Goal: Navigation & Orientation: Find specific page/section

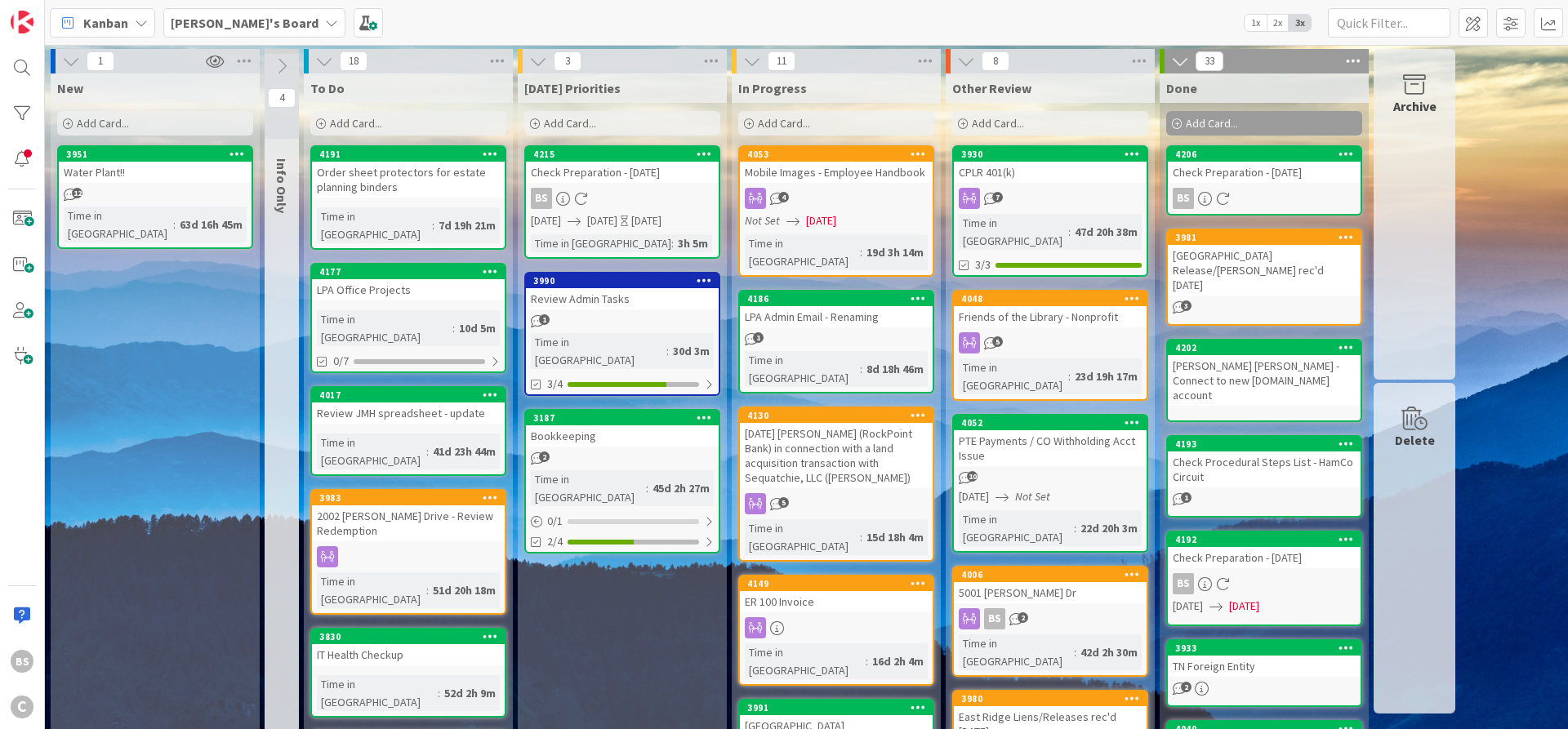
click at [205, 17] on b "[PERSON_NAME]'s Board" at bounding box center [244, 22] width 148 height 16
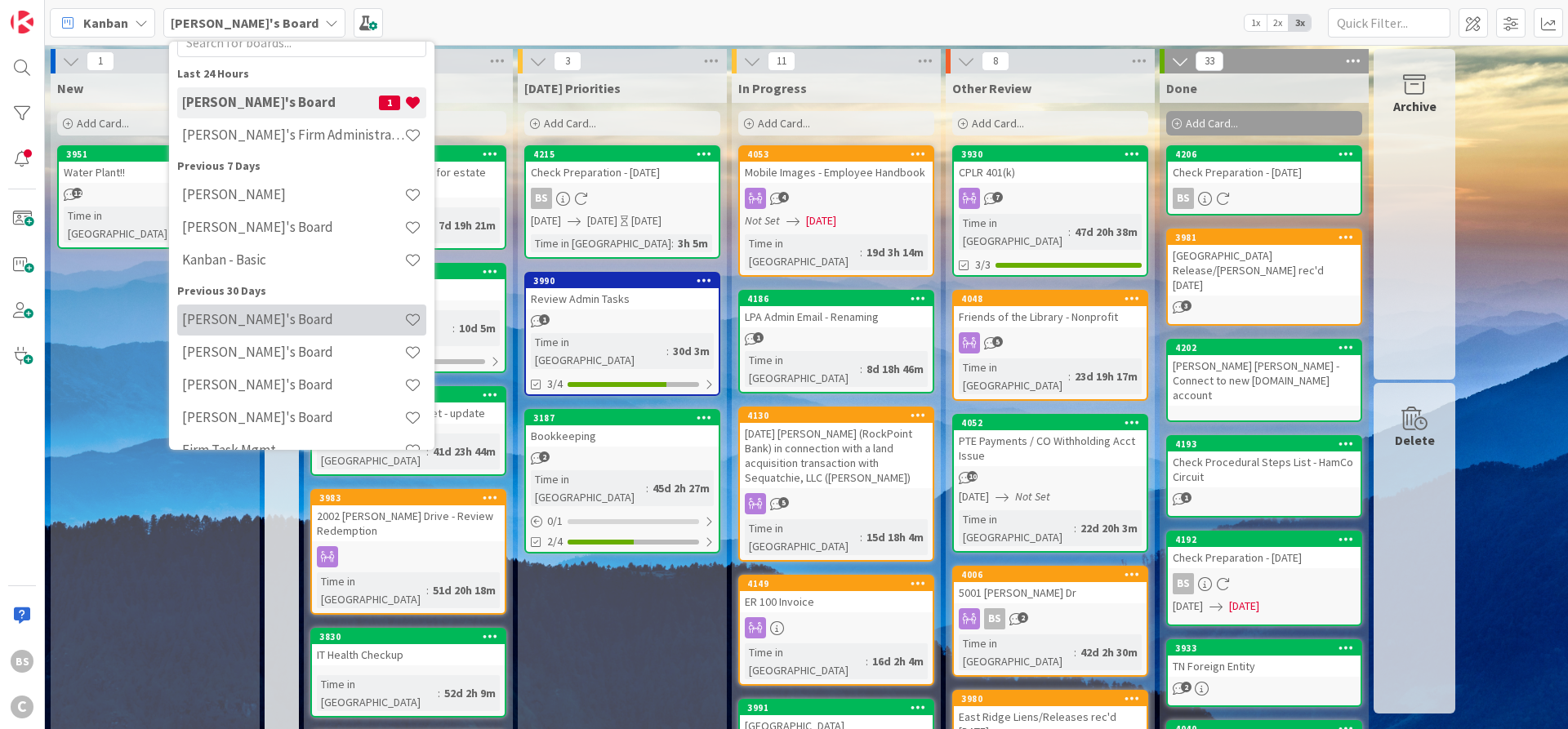
scroll to position [86, 0]
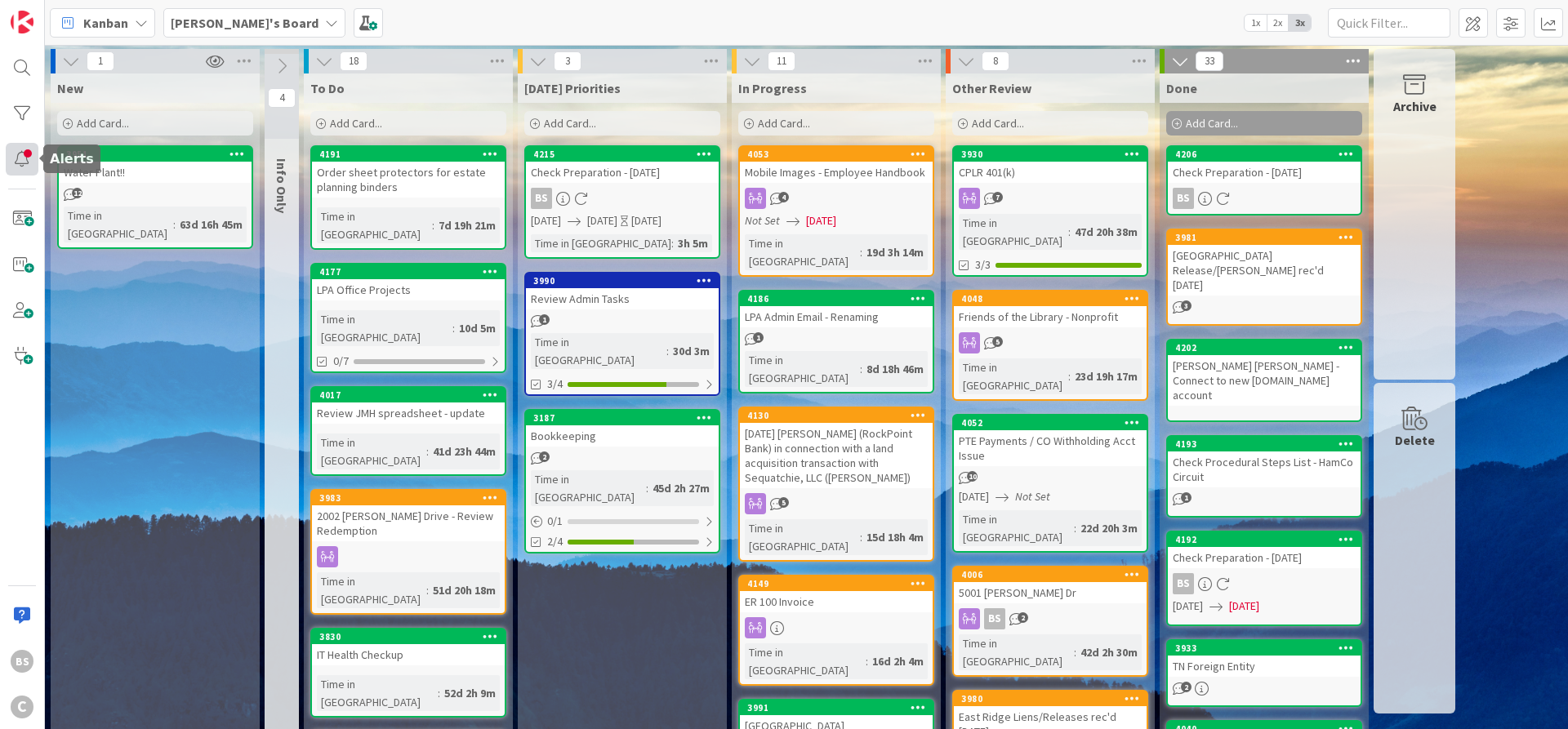
click at [18, 160] on div at bounding box center [22, 159] width 32 height 32
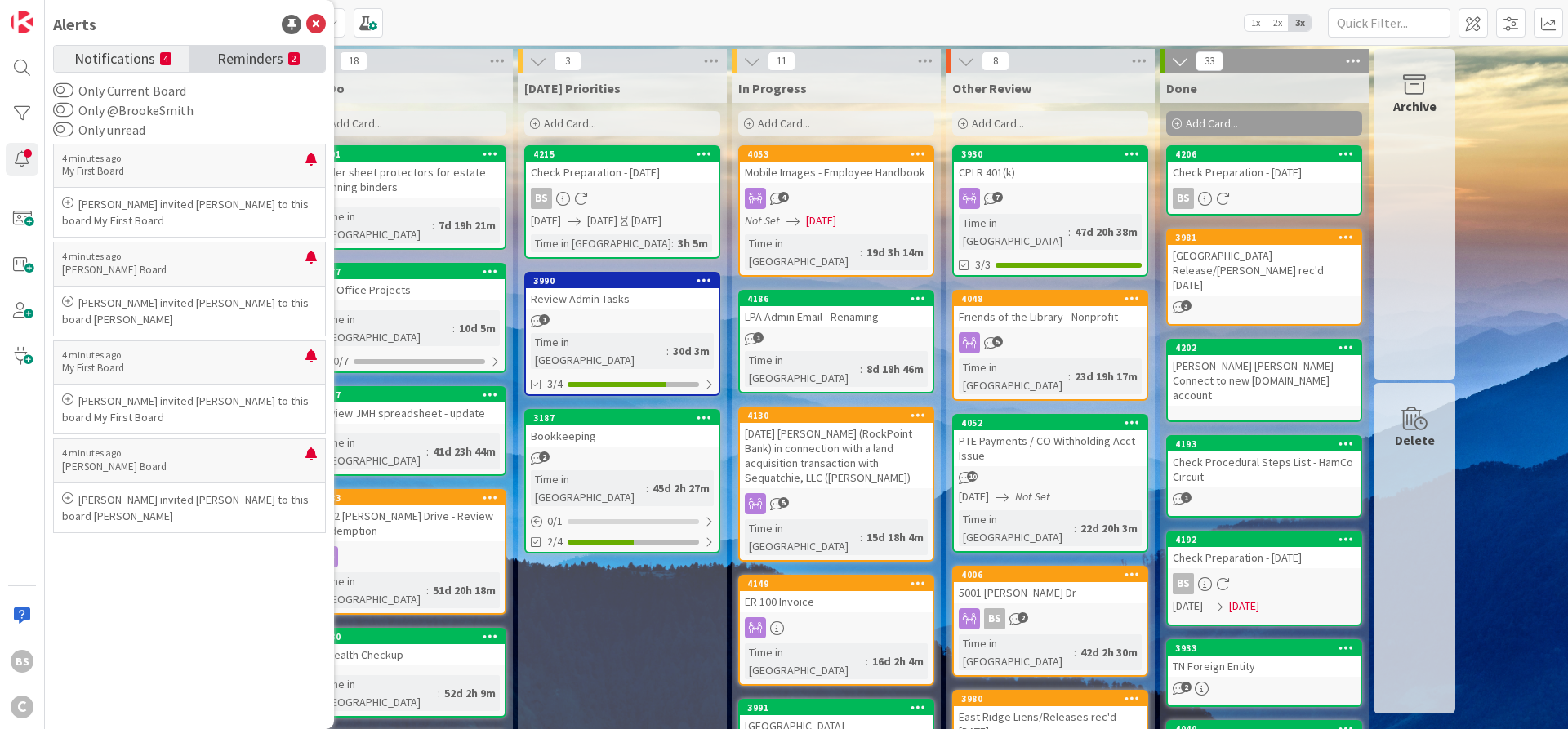
click at [256, 57] on span "Reminders" at bounding box center [250, 57] width 66 height 23
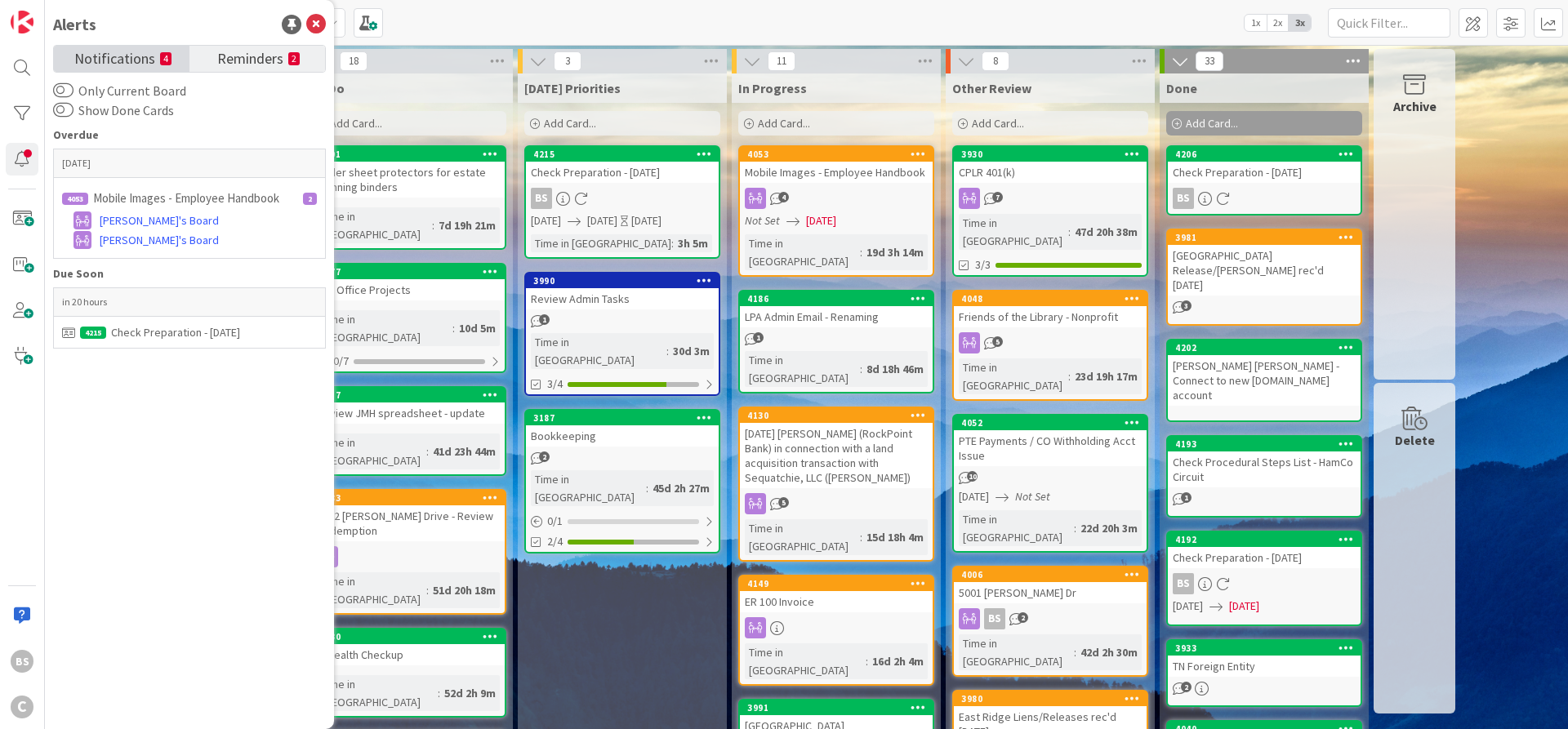
click at [133, 56] on span "Notifications" at bounding box center [115, 57] width 81 height 23
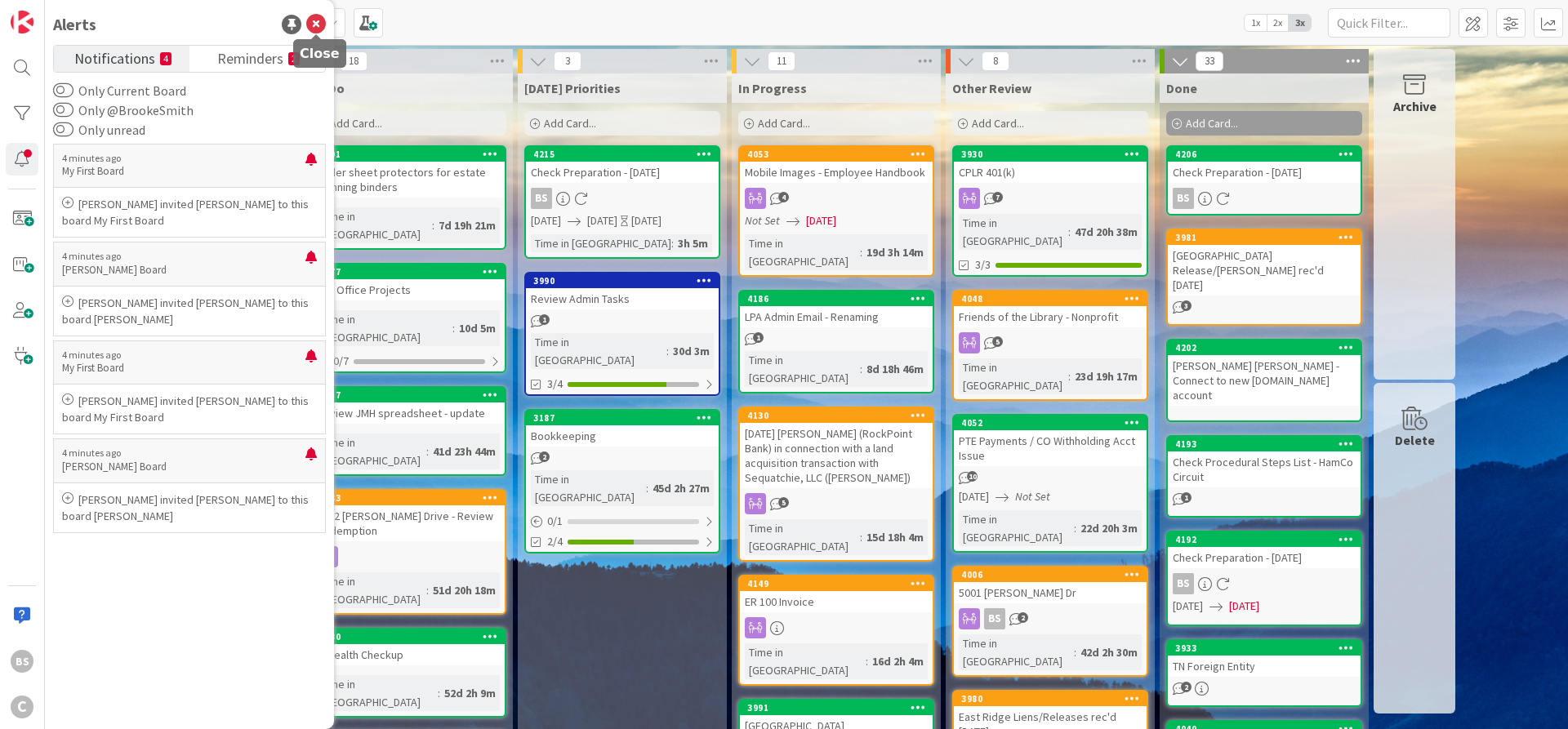
click at [312, 20] on icon at bounding box center [316, 24] width 20 height 20
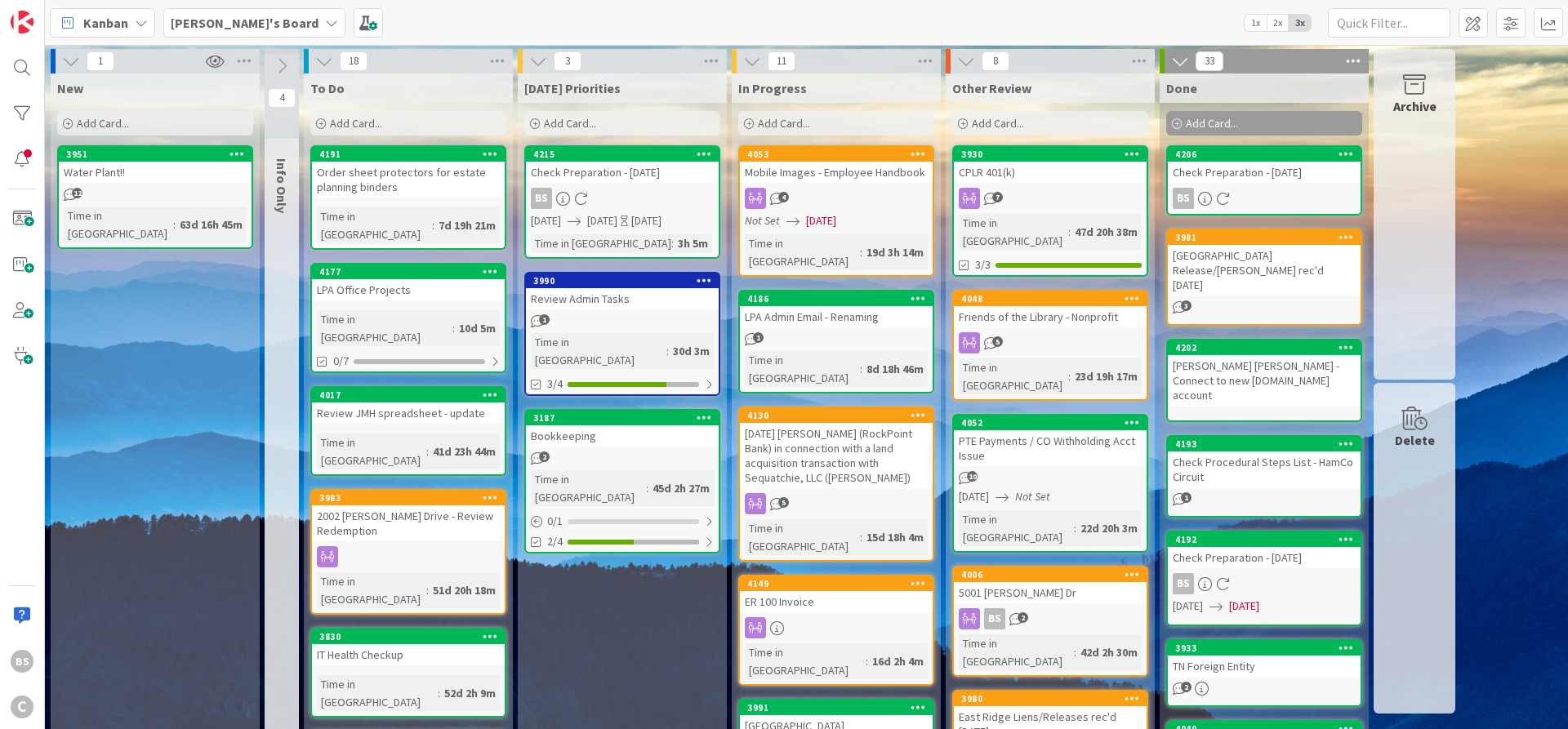
click at [190, 21] on b "[PERSON_NAME]'s Board" at bounding box center [244, 22] width 148 height 16
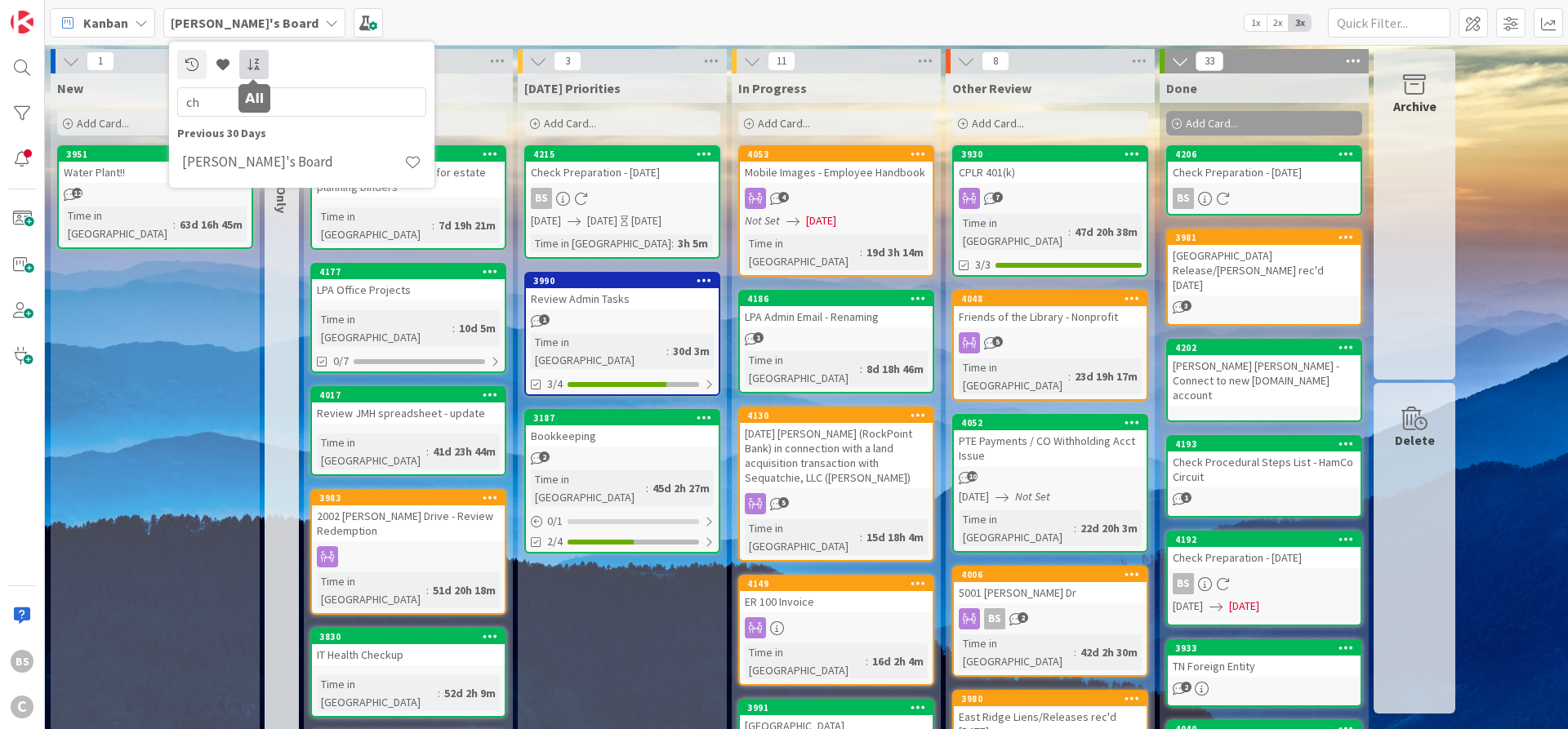
type input "c"
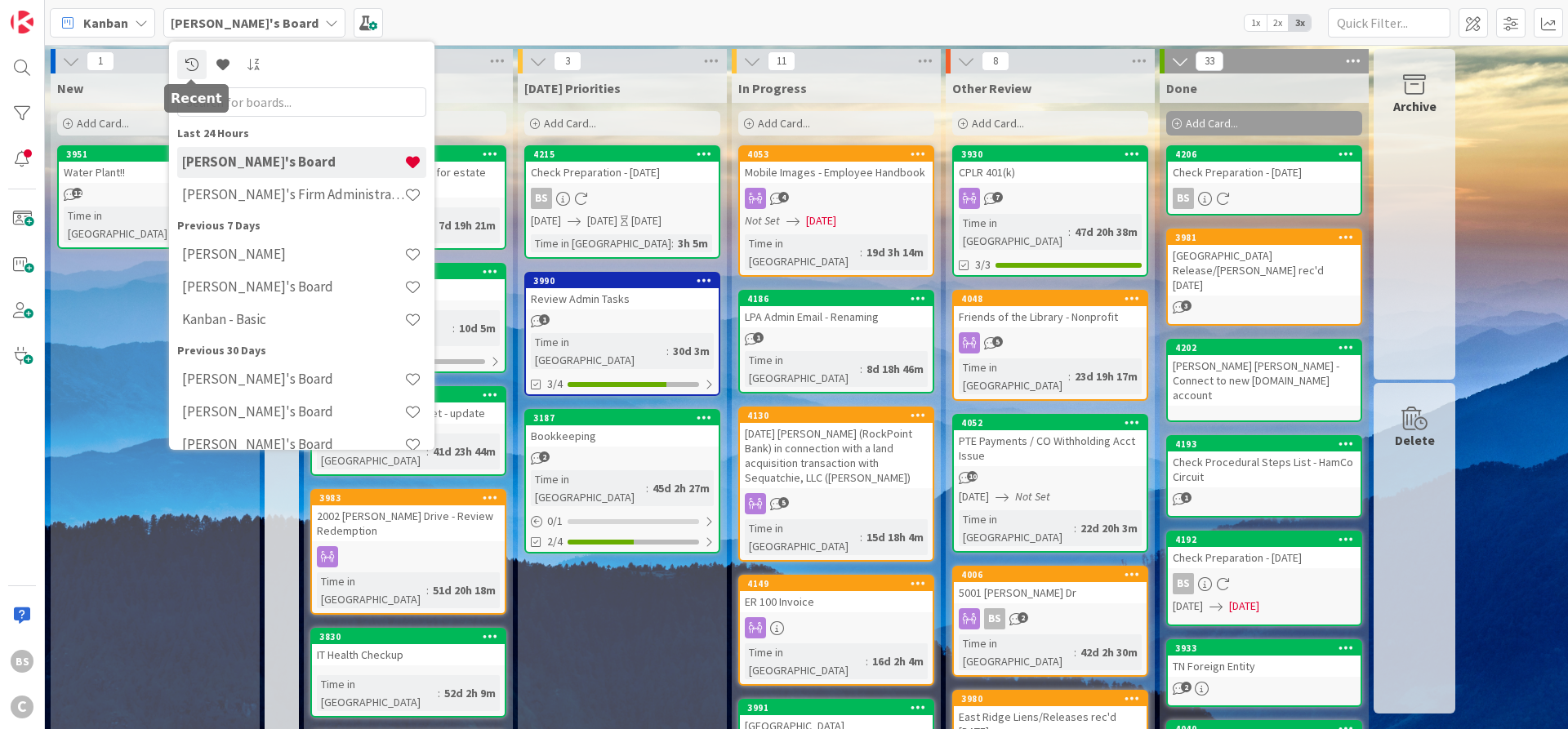
click at [192, 59] on icon at bounding box center [191, 64] width 13 height 13
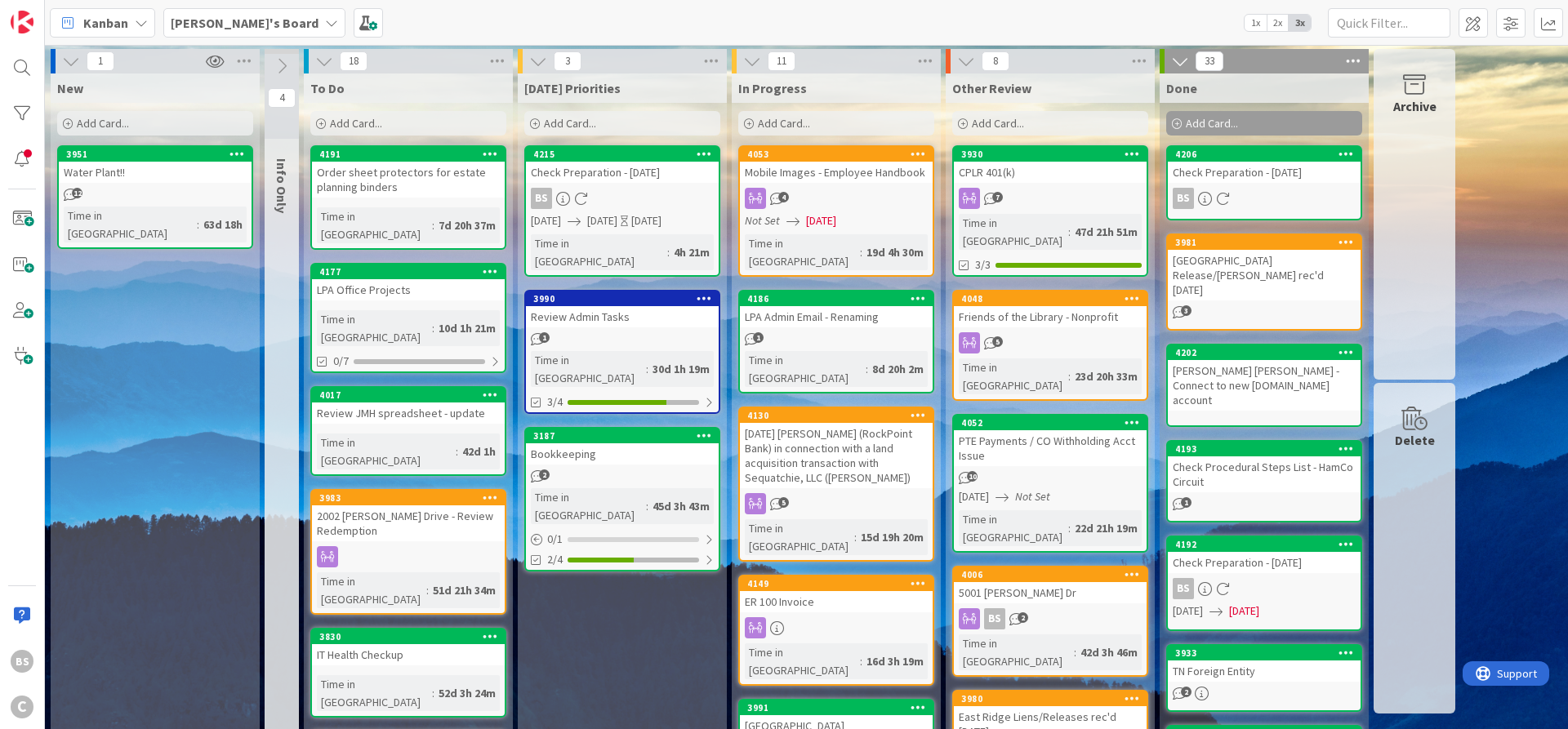
click at [219, 18] on b "[PERSON_NAME]'s Board" at bounding box center [244, 22] width 148 height 16
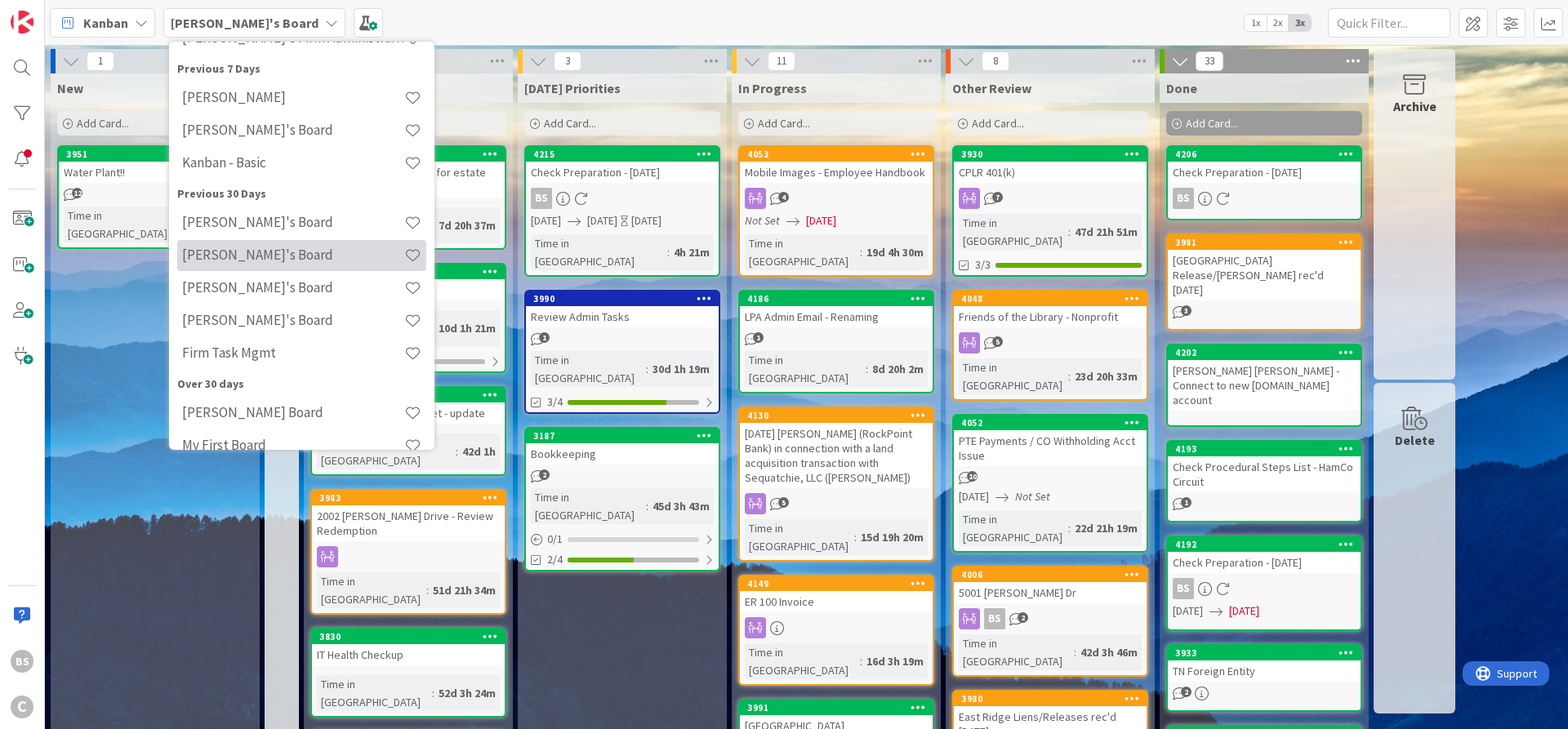
scroll to position [178, 0]
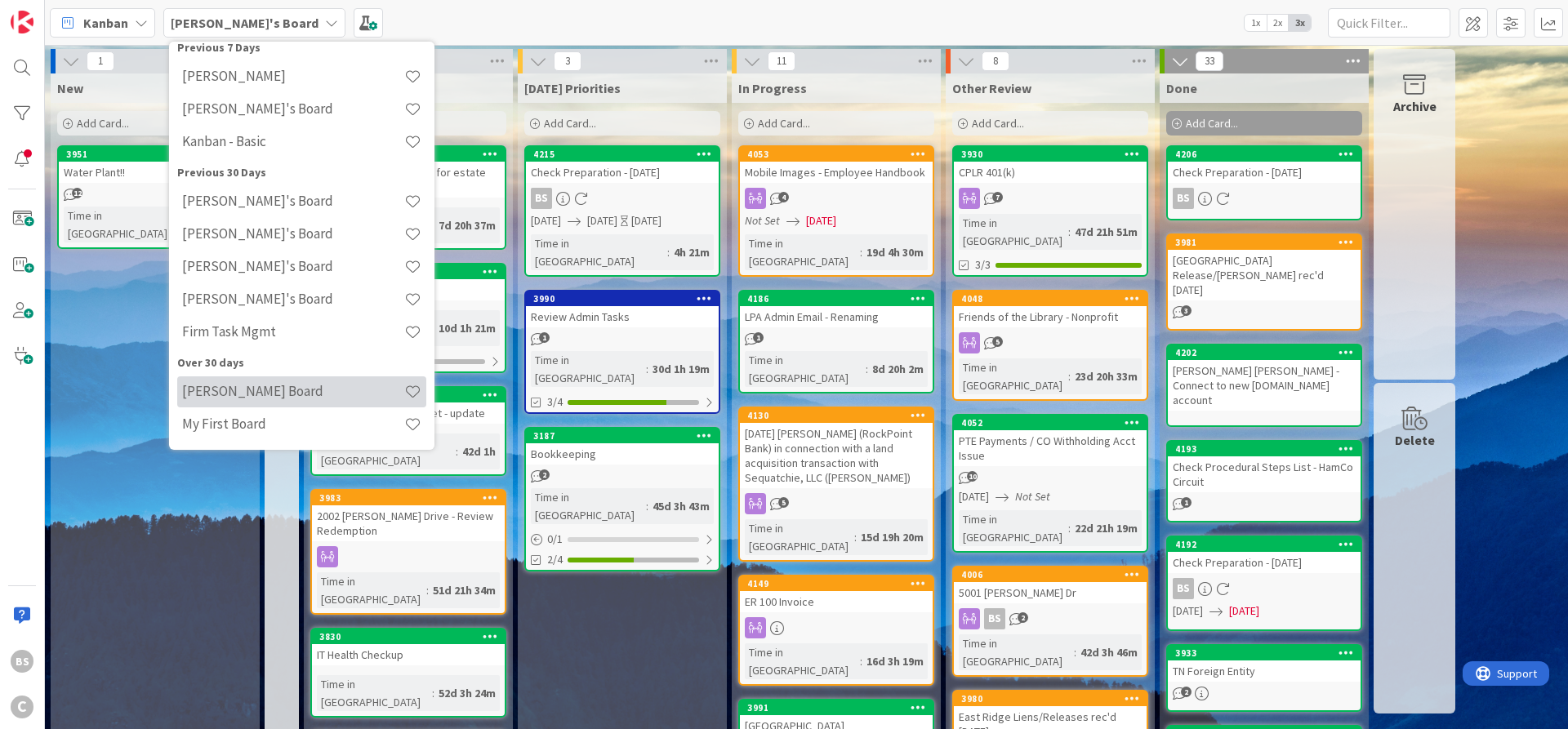
click at [243, 394] on h4 "[PERSON_NAME] Board" at bounding box center [293, 390] width 222 height 16
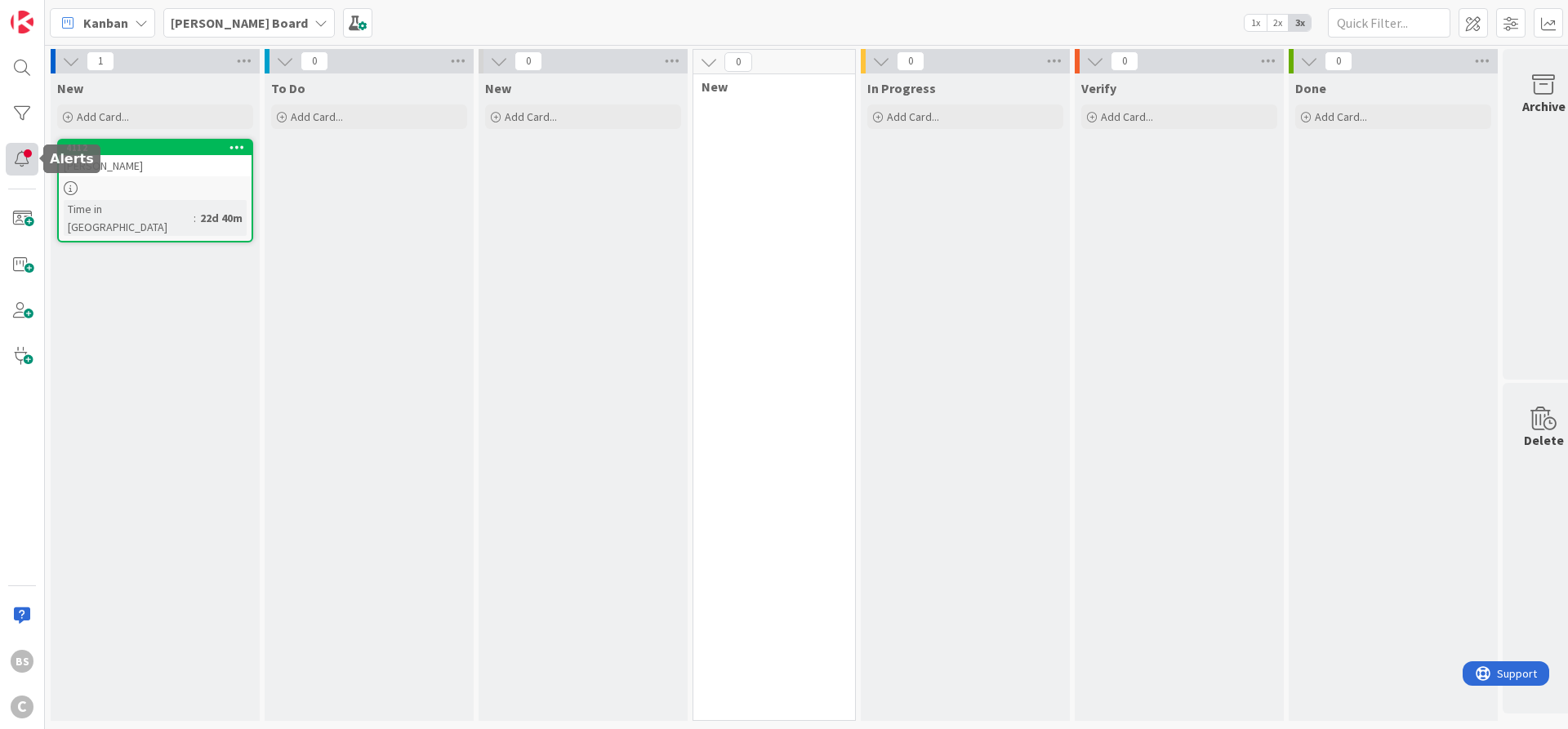
click at [18, 164] on div at bounding box center [22, 159] width 32 height 32
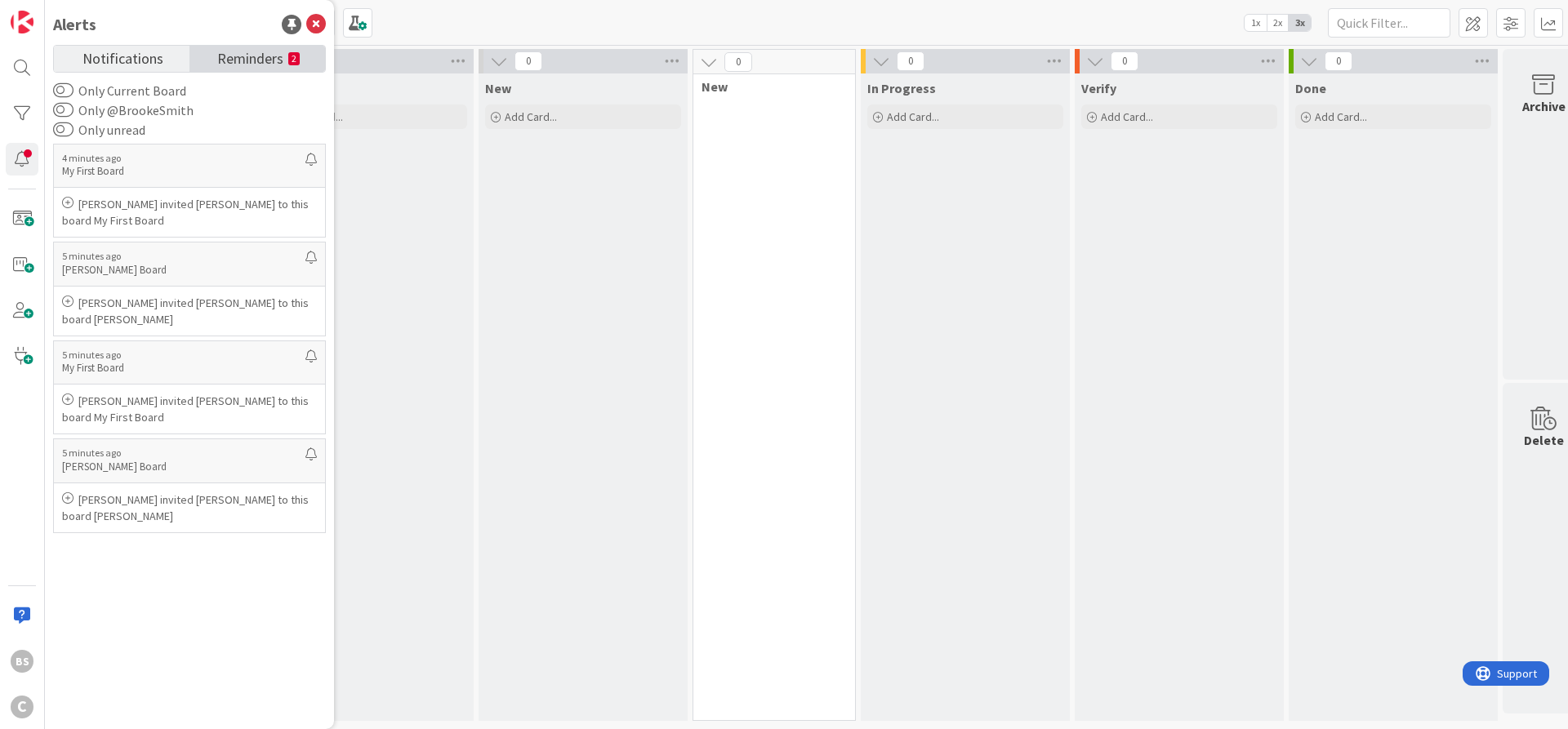
click at [213, 59] on link "Reminders 2" at bounding box center [257, 59] width 136 height 26
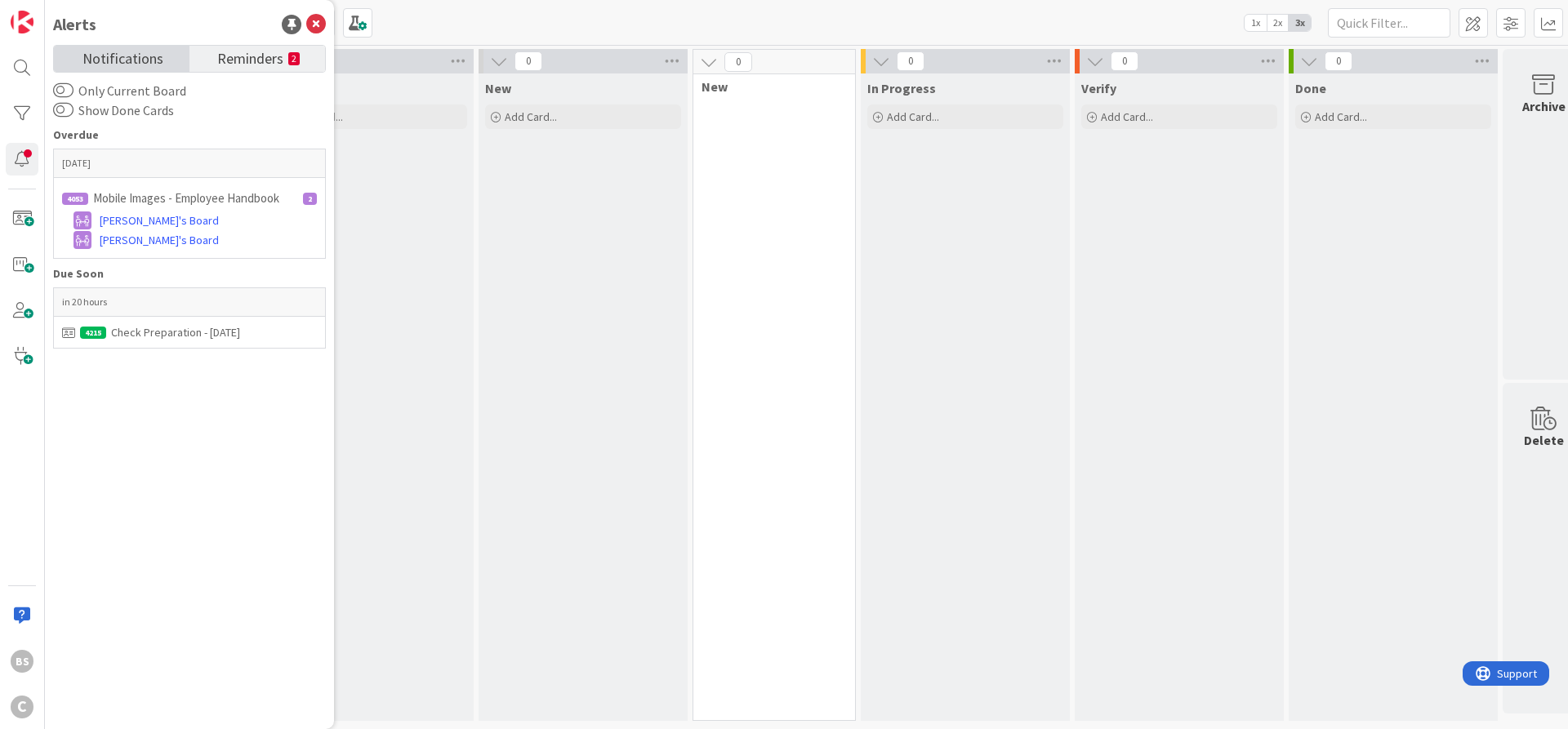
click at [96, 59] on span "Notifications" at bounding box center [122, 57] width 81 height 23
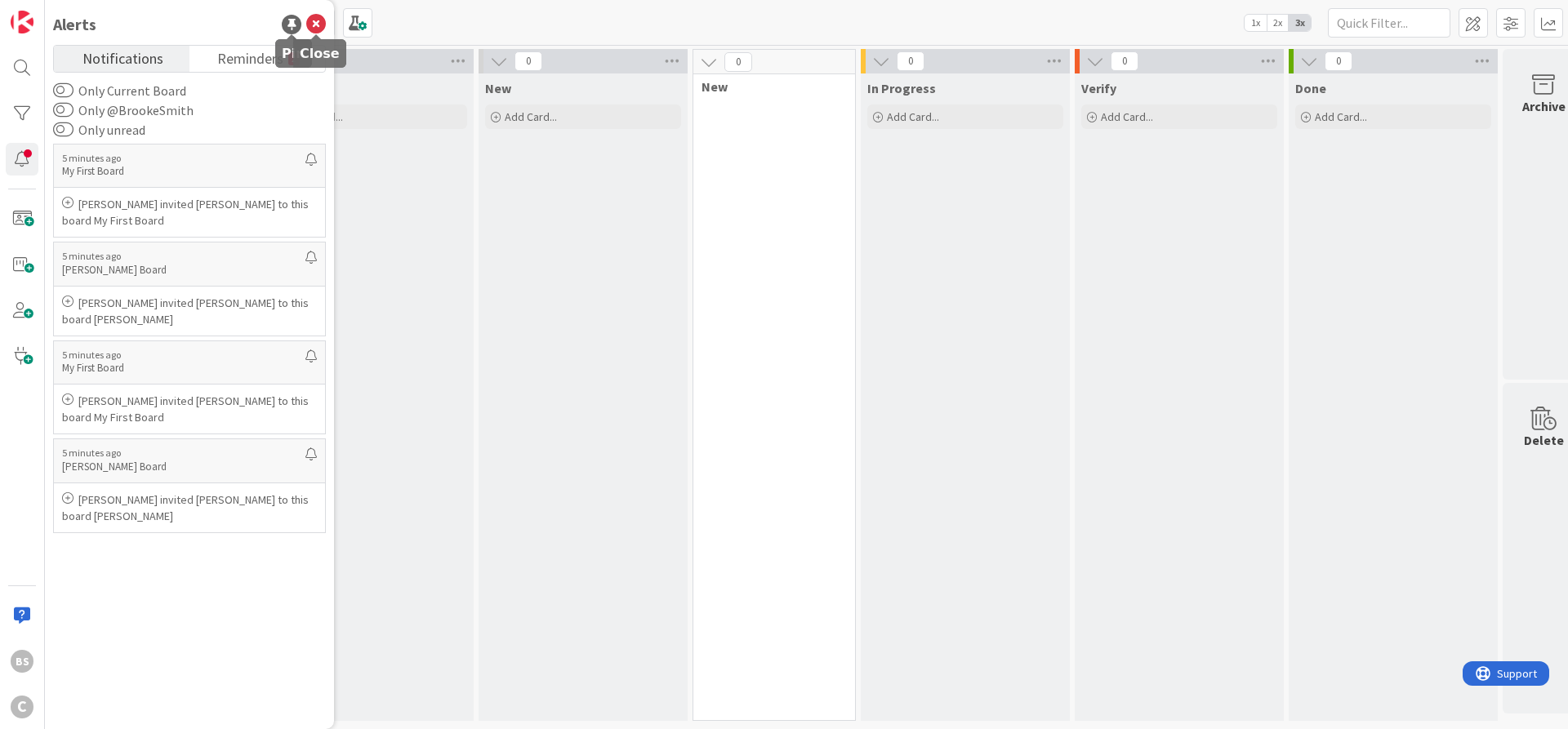
click at [322, 21] on icon at bounding box center [316, 24] width 20 height 20
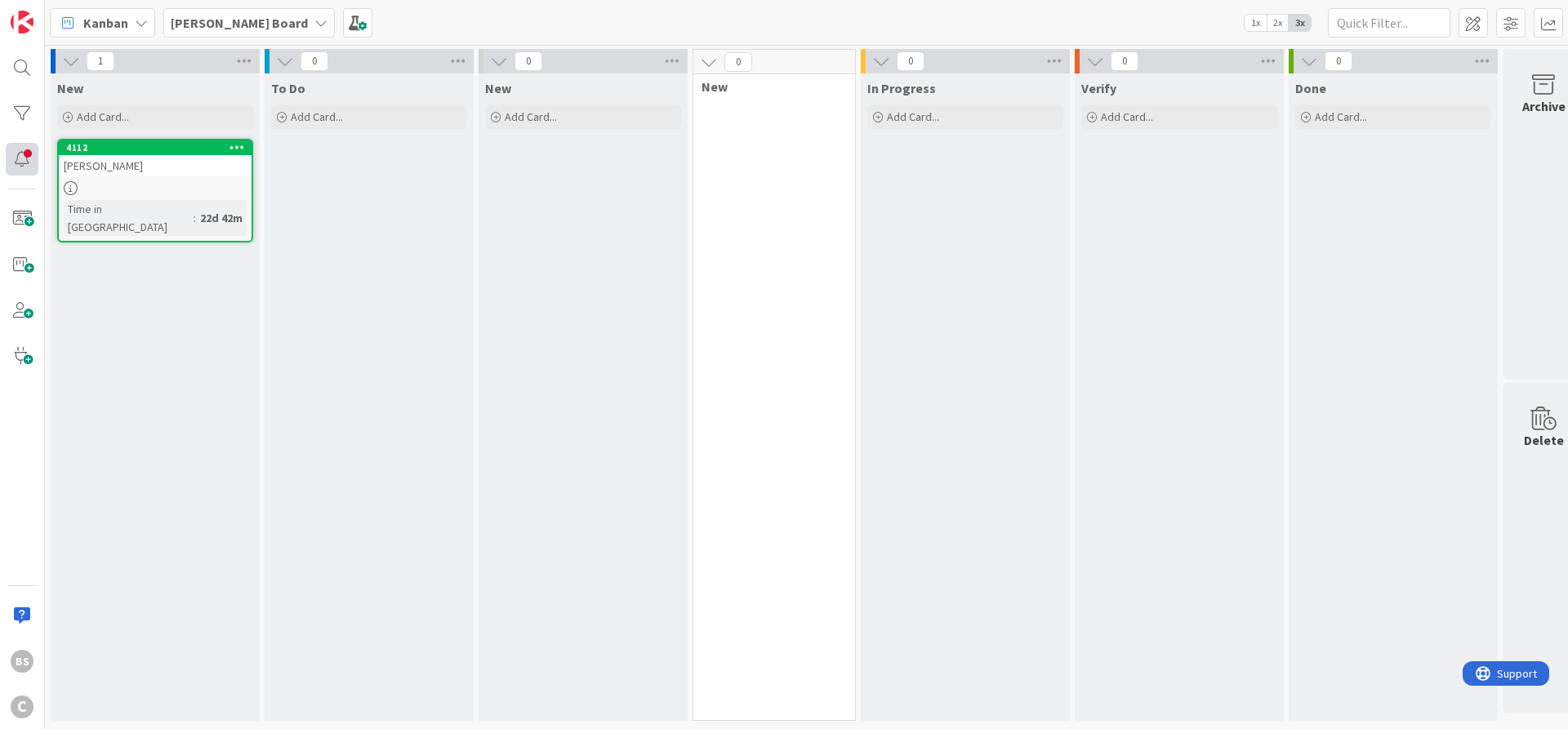
click at [23, 157] on div at bounding box center [22, 159] width 32 height 32
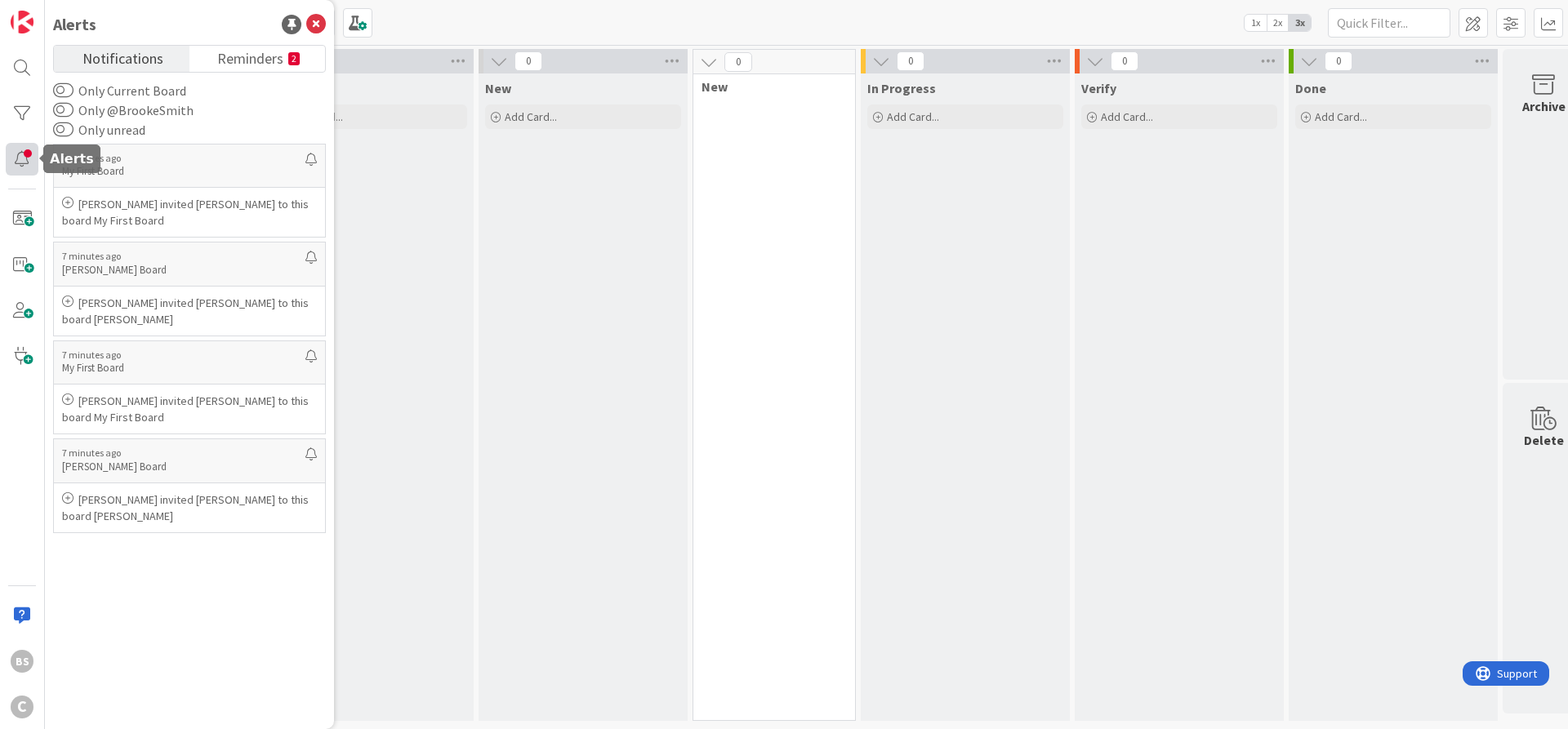
click at [22, 160] on div at bounding box center [22, 159] width 32 height 32
click at [311, 26] on icon at bounding box center [316, 24] width 20 height 20
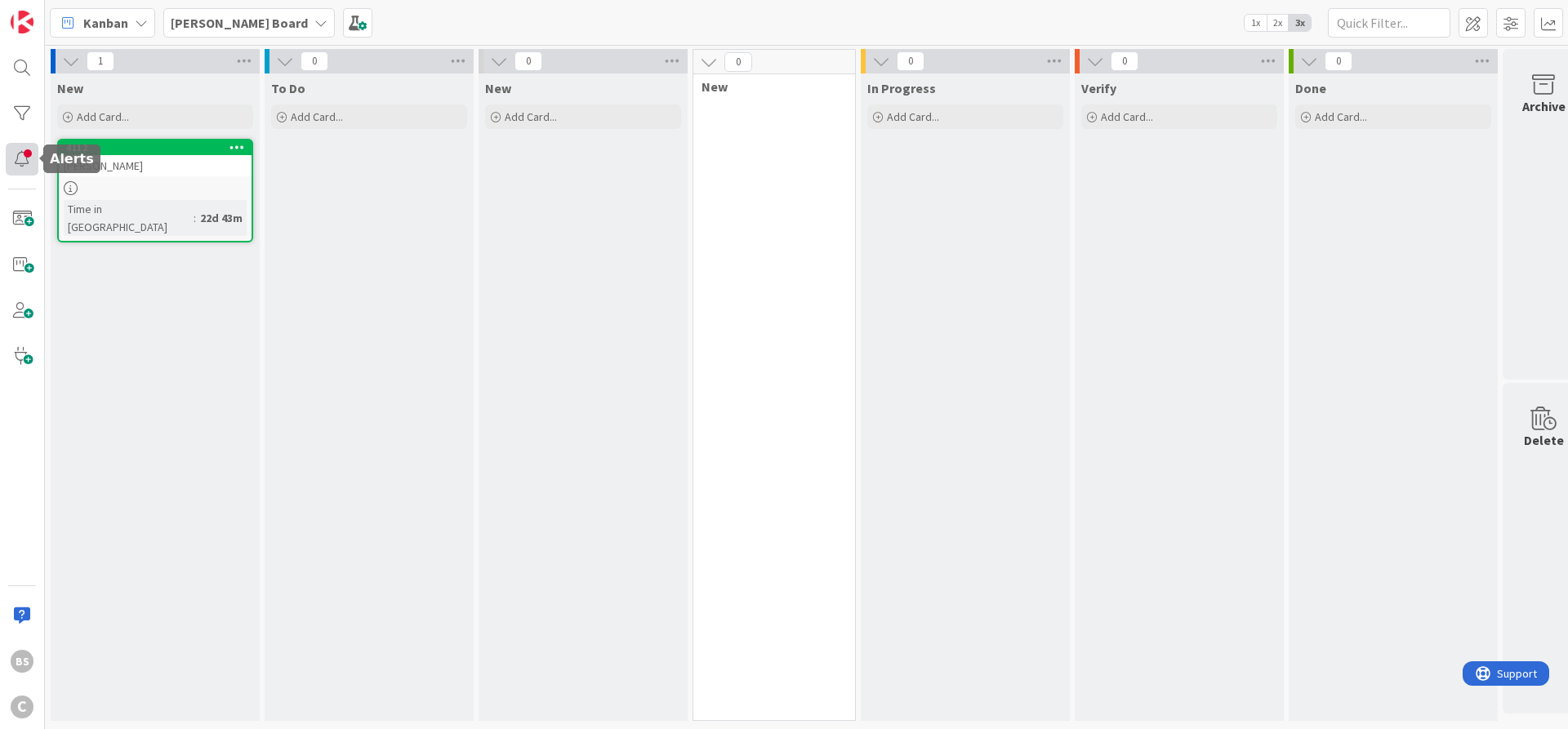
click at [20, 170] on div at bounding box center [22, 159] width 32 height 32
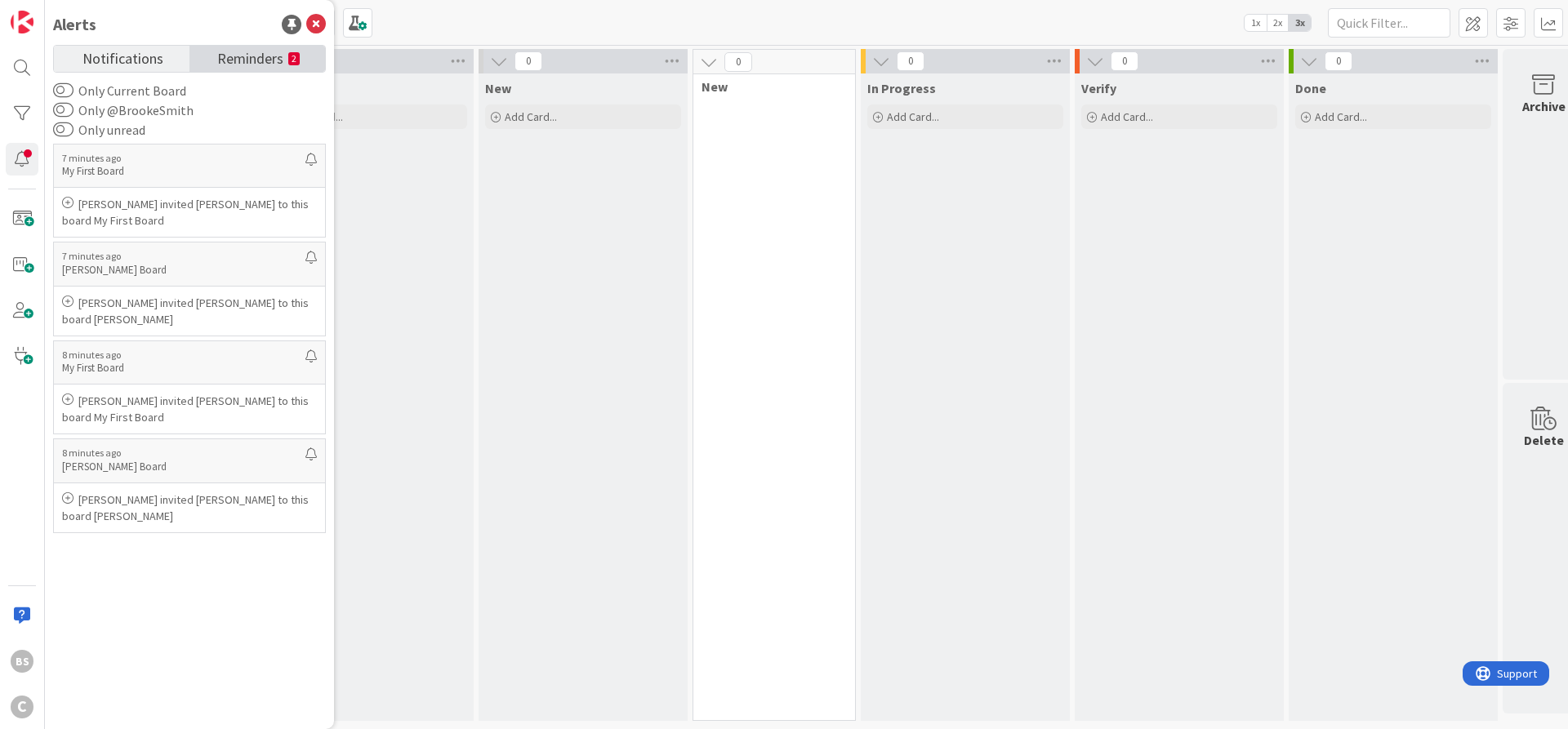
click at [219, 60] on span "Reminders" at bounding box center [250, 57] width 66 height 23
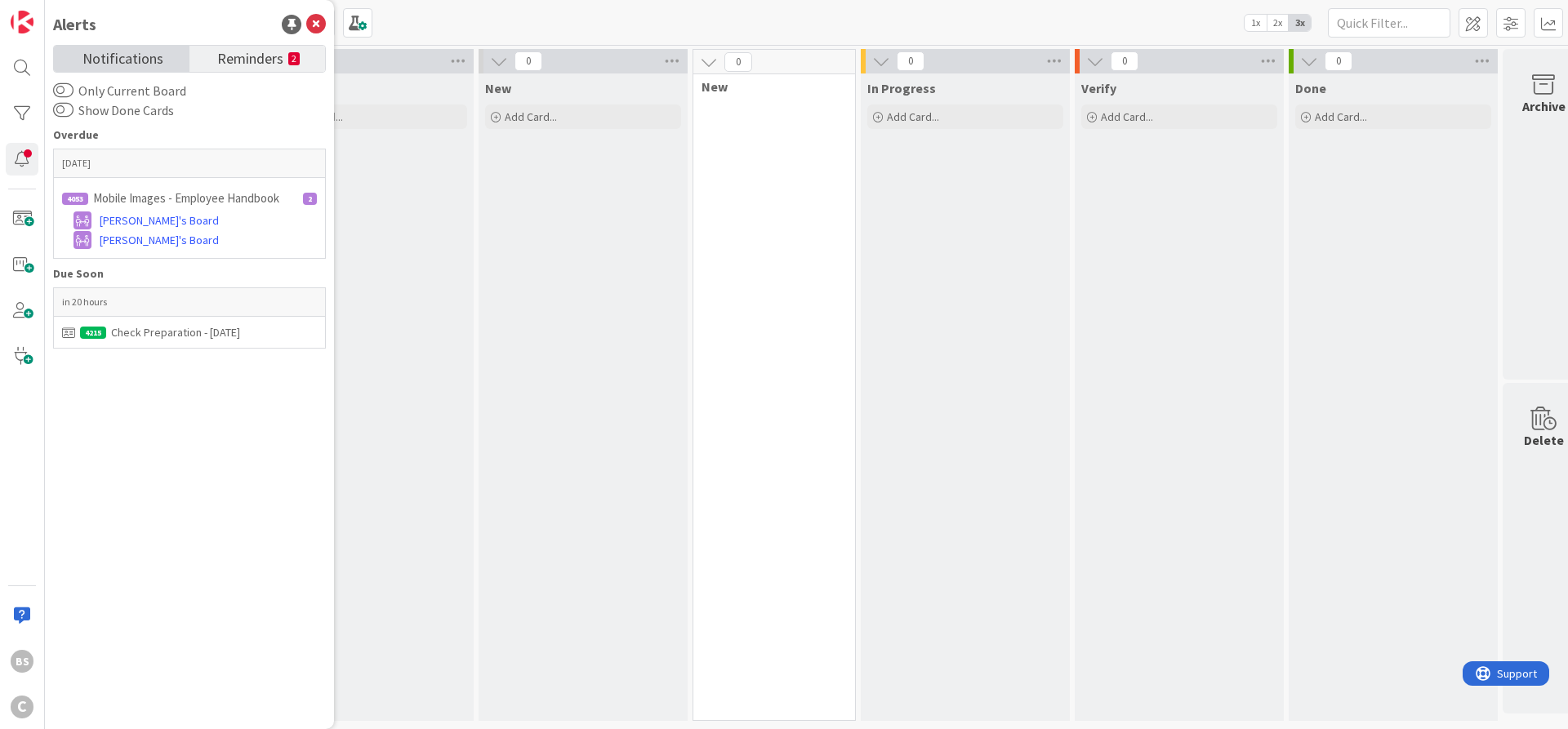
click at [145, 54] on span "Notifications" at bounding box center [122, 57] width 81 height 23
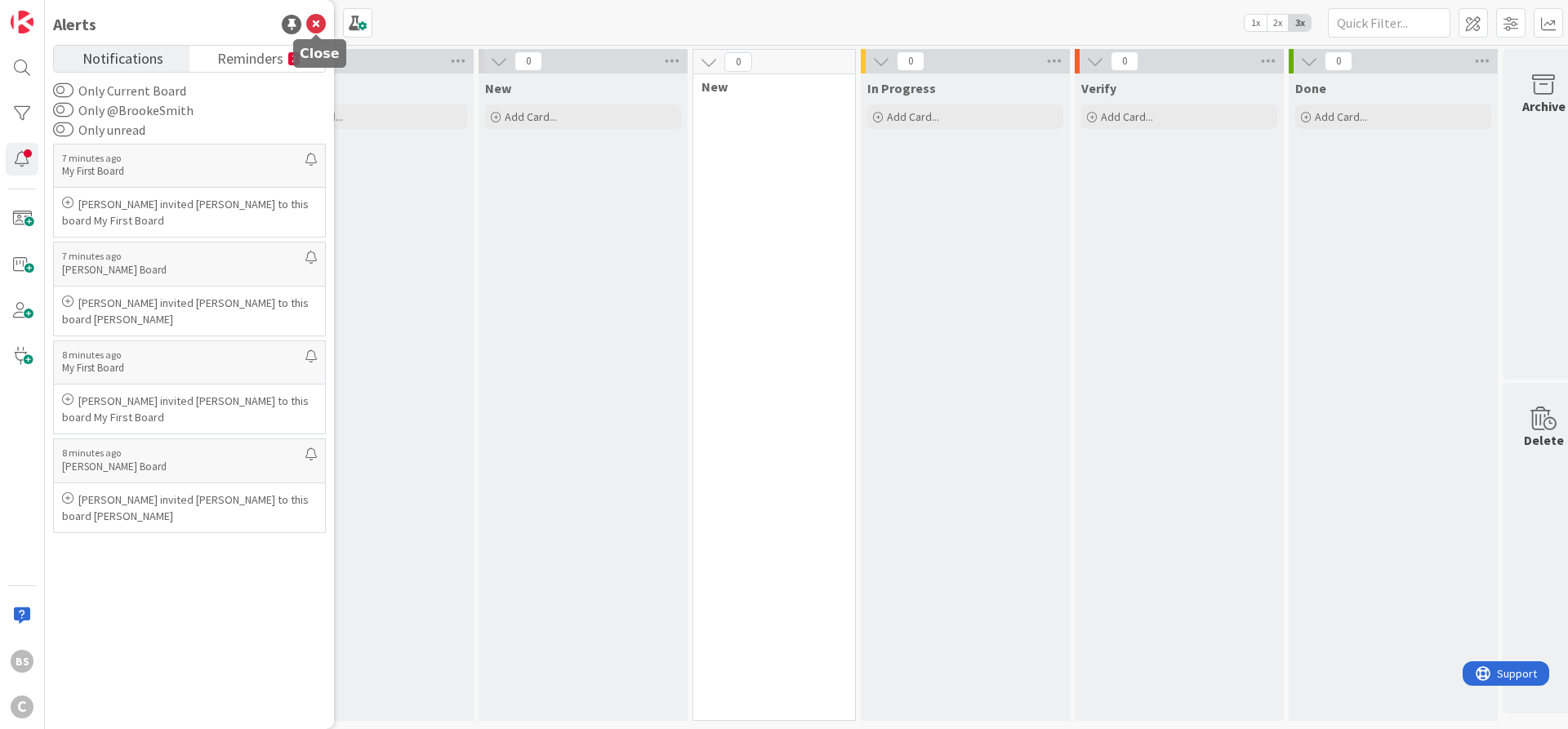
click at [310, 16] on icon at bounding box center [316, 24] width 20 height 20
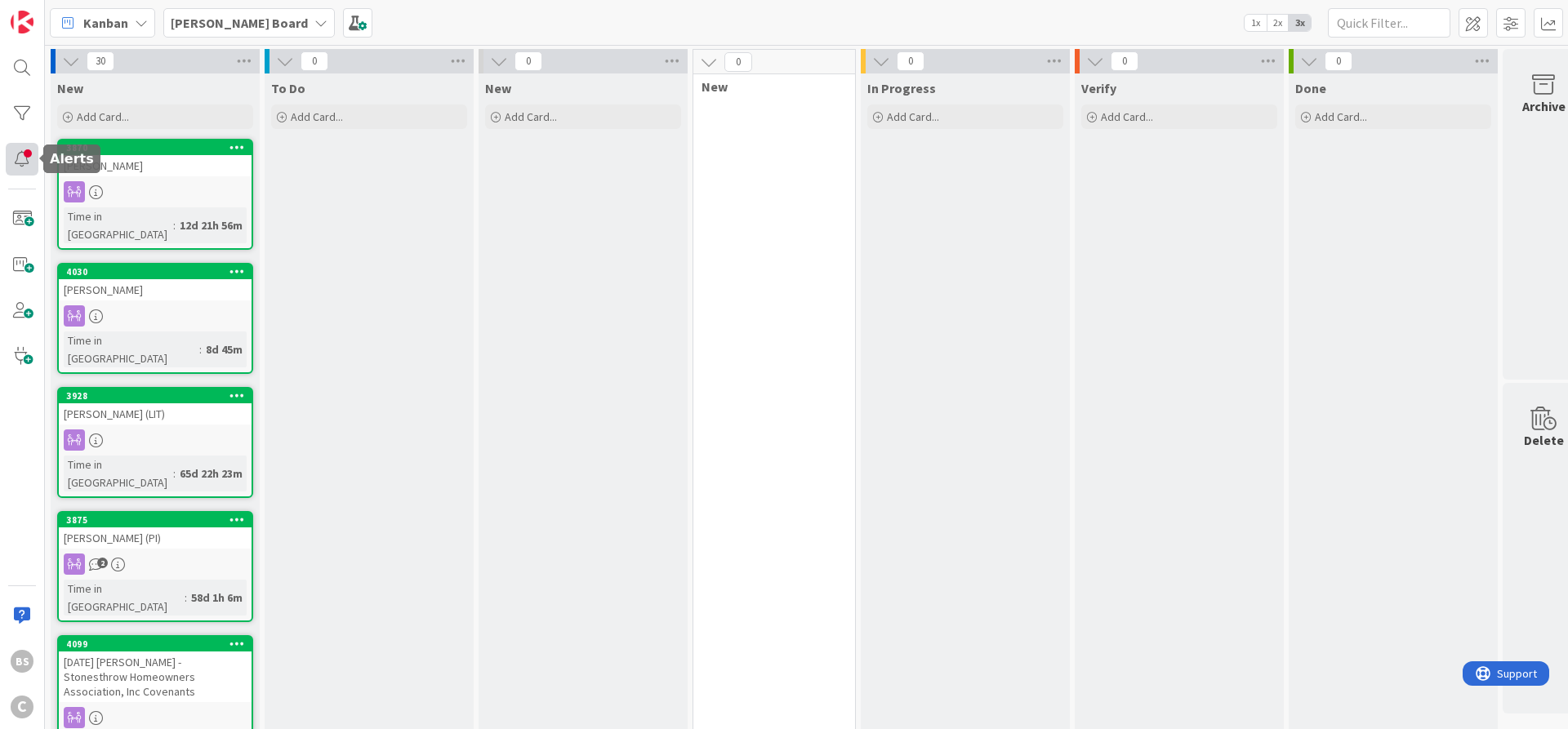
click at [23, 155] on div at bounding box center [22, 159] width 32 height 32
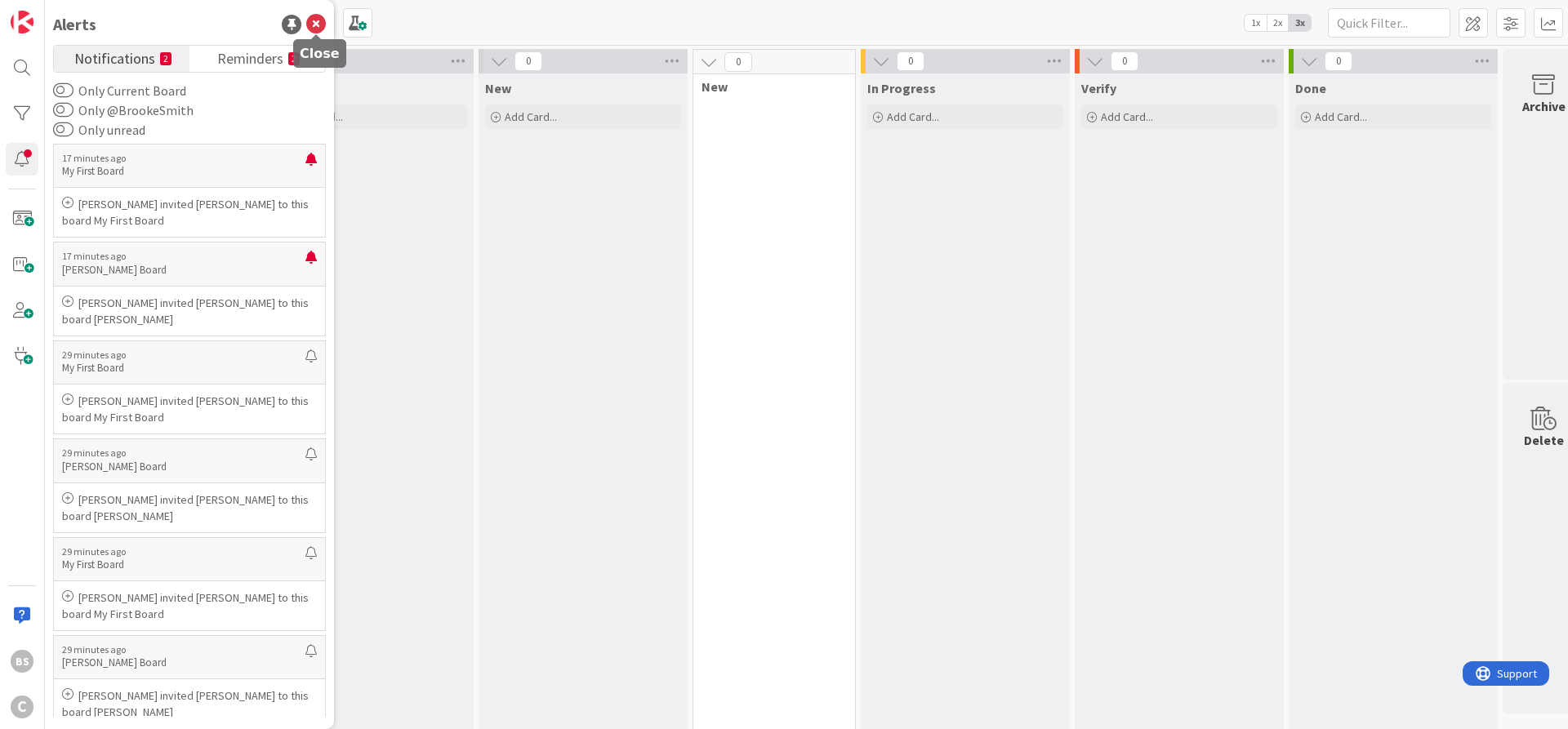
click at [318, 19] on icon at bounding box center [316, 24] width 20 height 20
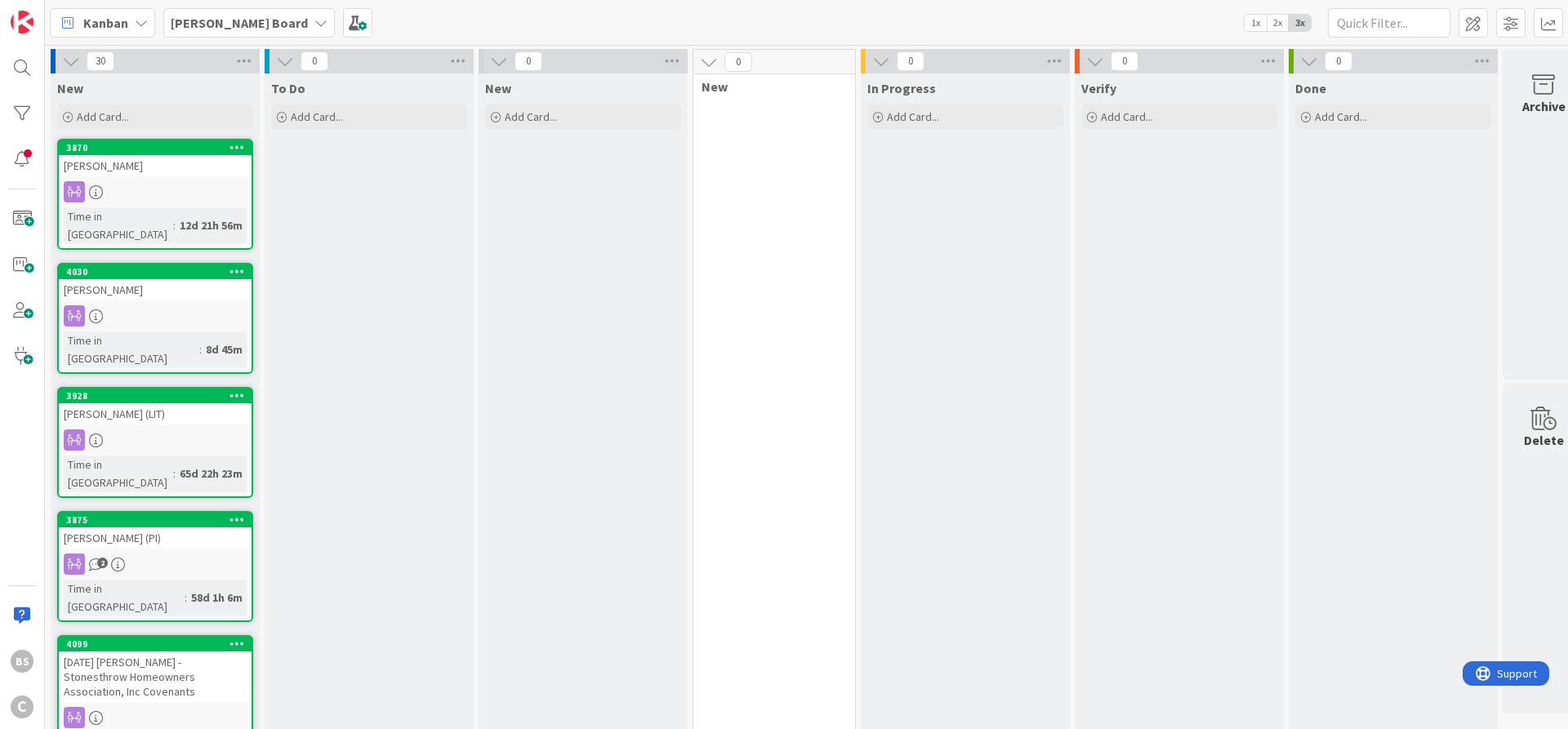
click at [212, 19] on b "[PERSON_NAME] Board" at bounding box center [239, 22] width 138 height 16
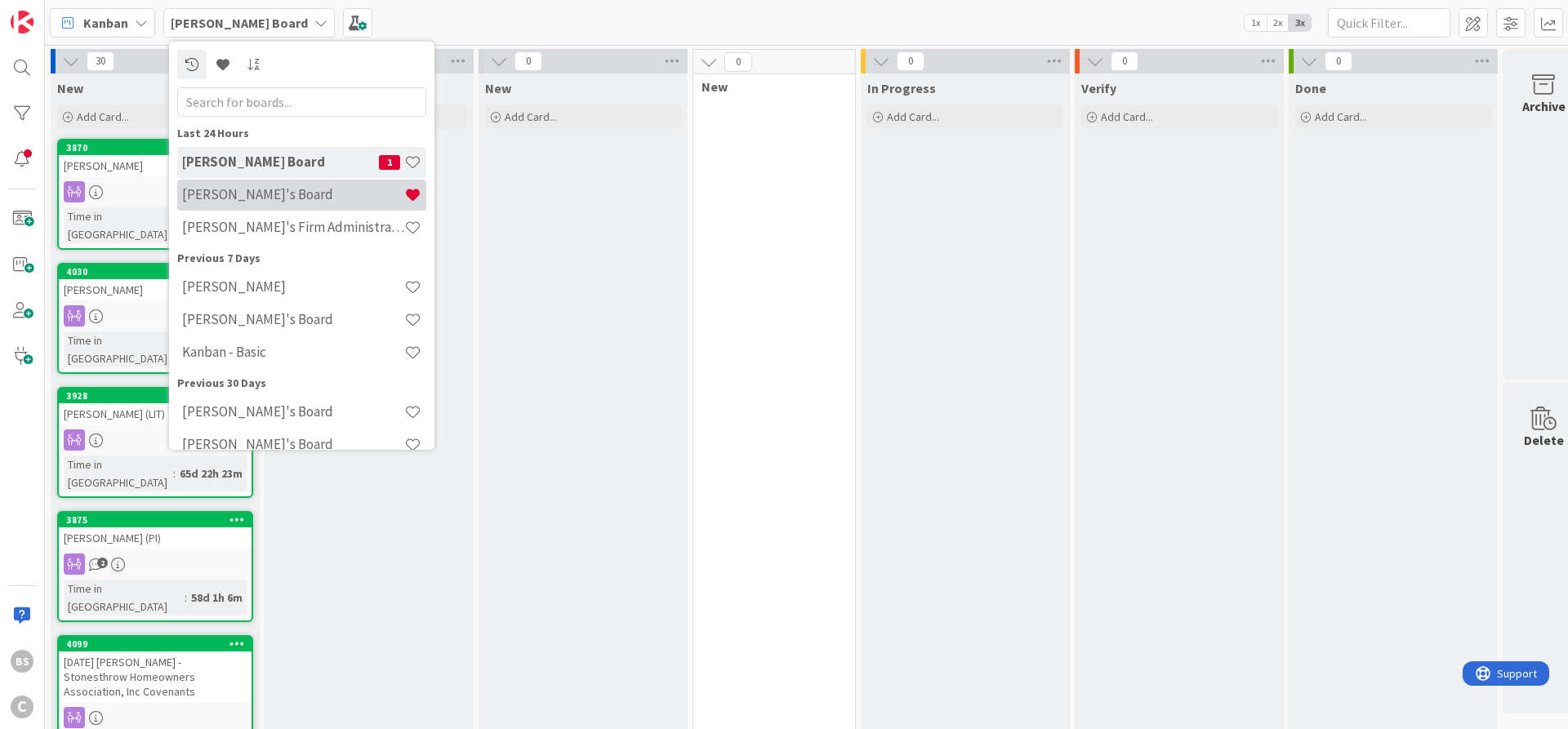
click at [240, 197] on h4 "[PERSON_NAME]'s Board" at bounding box center [293, 193] width 222 height 16
